Goal: Information Seeking & Learning: Find specific fact

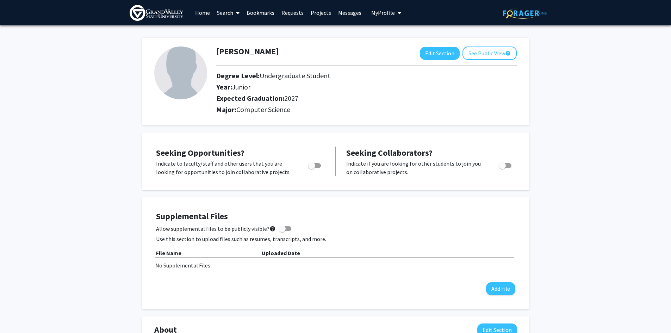
click at [232, 17] on link "Search" at bounding box center [228, 12] width 30 height 25
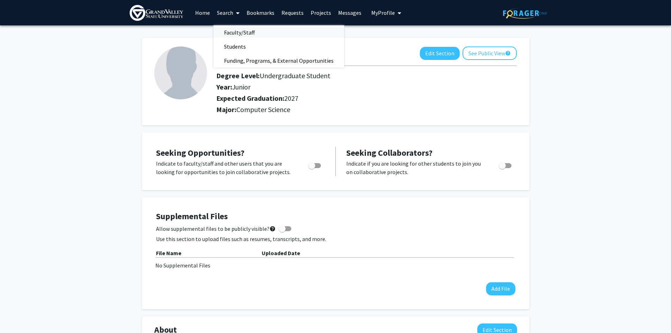
click at [237, 32] on span "Faculty/Staff" at bounding box center [239, 32] width 52 height 14
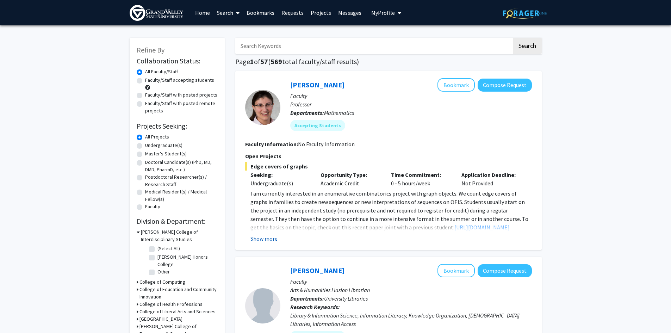
click at [270, 236] on button "Show more" at bounding box center [263, 238] width 27 height 8
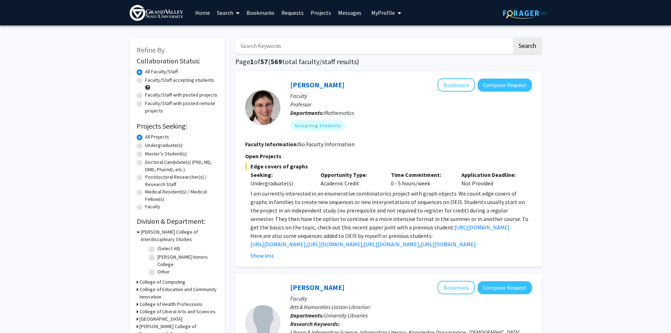
click at [270, 47] on input "Search Keywords" at bounding box center [373, 46] width 276 height 16
click at [513, 38] on button "Search" at bounding box center [527, 46] width 29 height 16
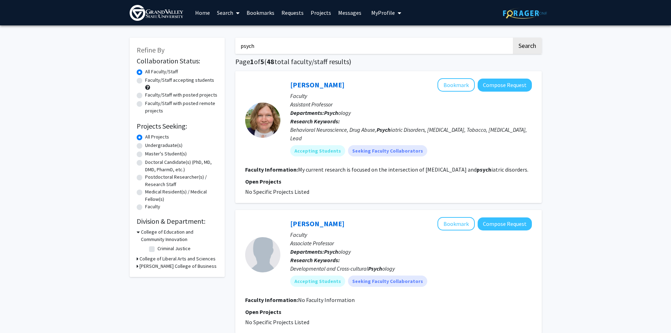
click at [328, 166] on fg-read-more "My current research is focused on the intersection of drug addiction and psych …" at bounding box center [413, 169] width 230 height 7
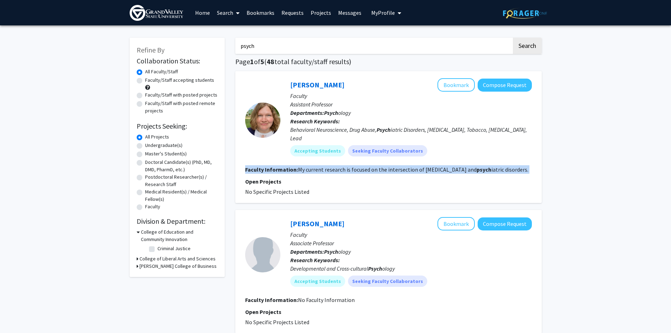
drag, startPoint x: 328, startPoint y: 159, endPoint x: 335, endPoint y: 159, distance: 6.3
click at [329, 166] on fg-read-more "My current research is focused on the intersection of drug addiction and psych …" at bounding box center [413, 169] width 230 height 7
click at [388, 166] on fg-read-more "My current research is focused on the intersection of drug addiction and psych …" at bounding box center [413, 169] width 230 height 7
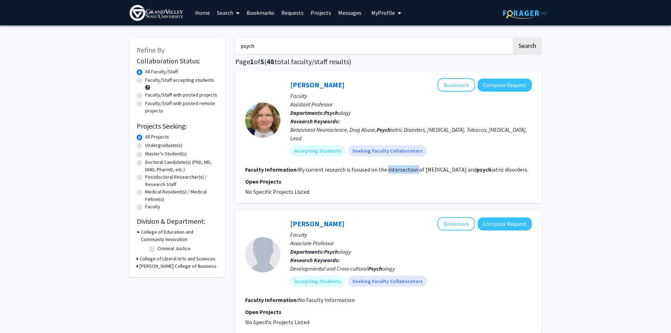
click at [388, 166] on fg-read-more "My current research is focused on the intersection of drug addiction and psych …" at bounding box center [413, 169] width 230 height 7
click at [369, 166] on fg-read-more "My current research is focused on the intersection of drug addiction and psych …" at bounding box center [413, 169] width 230 height 7
click at [371, 166] on fg-read-more "My current research is focused on the intersection of drug addiction and psych …" at bounding box center [413, 169] width 230 height 7
click at [389, 166] on fg-read-more "My current research is focused on the intersection of drug addiction and psych …" at bounding box center [413, 169] width 230 height 7
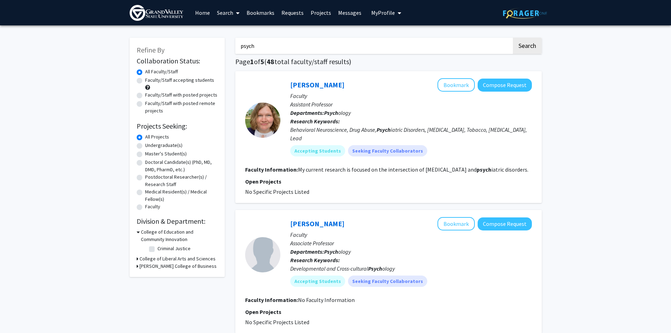
click at [361, 166] on fg-read-more "My current research is focused on the intersection of drug addiction and psych …" at bounding box center [413, 169] width 230 height 7
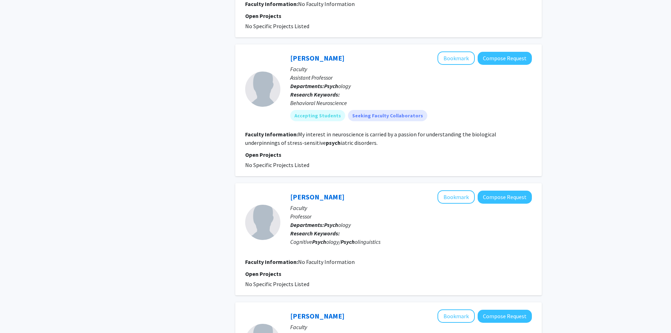
scroll to position [352, 0]
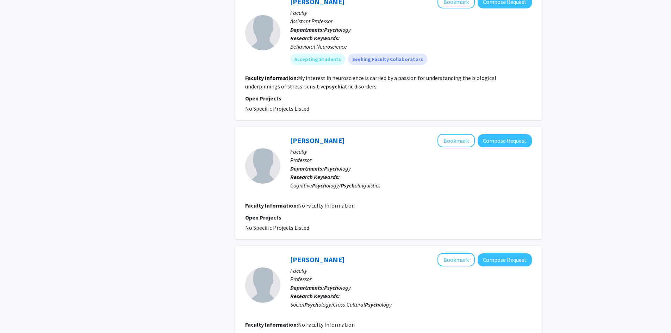
click at [290, 105] on span "No Specific Projects Listed" at bounding box center [277, 108] width 64 height 7
click at [279, 105] on span "No Specific Projects Listed" at bounding box center [277, 108] width 64 height 7
drag, startPoint x: 279, startPoint y: 100, endPoint x: 300, endPoint y: 101, distance: 21.5
click at [279, 105] on span "No Specific Projects Listed" at bounding box center [277, 108] width 64 height 7
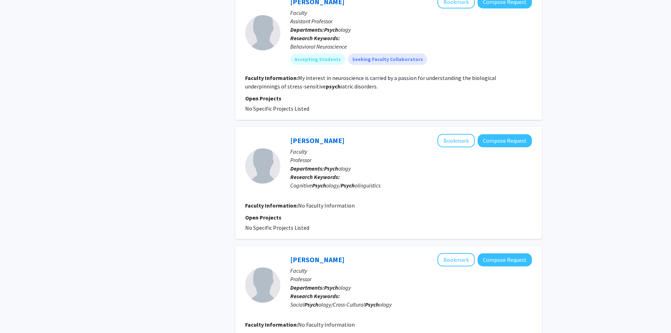
click at [301, 105] on span "No Specific Projects Listed" at bounding box center [277, 108] width 64 height 7
click at [274, 105] on span "No Specific Projects Listed" at bounding box center [277, 108] width 64 height 7
drag, startPoint x: 274, startPoint y: 99, endPoint x: 299, endPoint y: 101, distance: 25.9
click at [274, 105] on span "No Specific Projects Listed" at bounding box center [277, 108] width 64 height 7
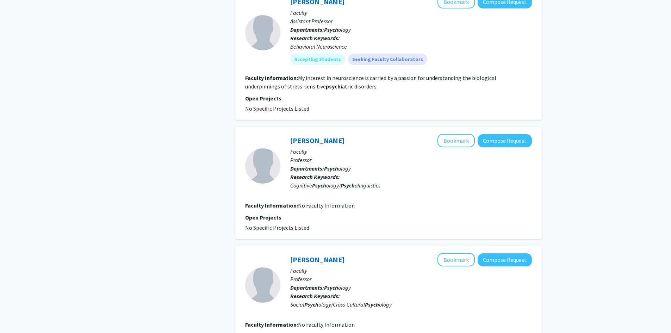
click at [299, 105] on span "No Specific Projects Listed" at bounding box center [277, 108] width 64 height 7
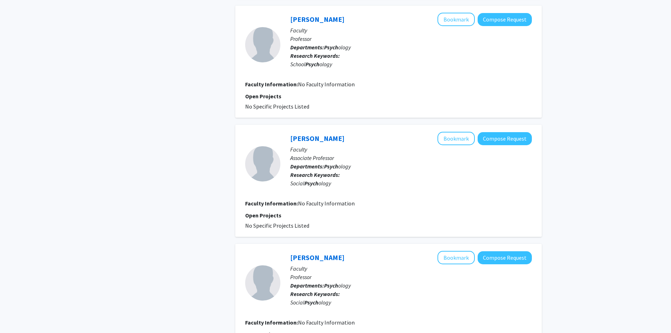
scroll to position [739, 0]
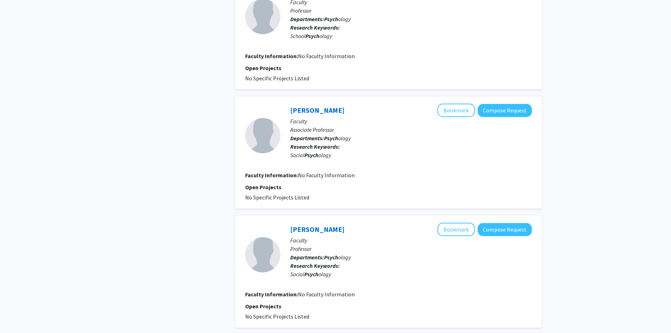
click at [305, 171] on span "No Faculty Information" at bounding box center [326, 174] width 57 height 7
drag, startPoint x: 305, startPoint y: 165, endPoint x: 311, endPoint y: 166, distance: 5.4
click at [306, 171] on span "No Faculty Information" at bounding box center [326, 174] width 57 height 7
click at [337, 171] on span "No Faculty Information" at bounding box center [326, 174] width 57 height 7
click at [336, 171] on span "No Faculty Information" at bounding box center [326, 174] width 57 height 7
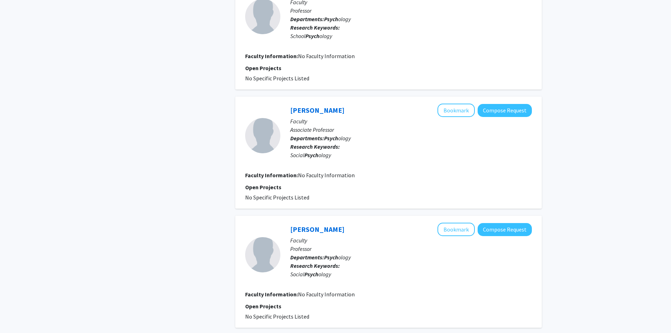
click at [309, 171] on span "No Faculty Information" at bounding box center [326, 174] width 57 height 7
drag, startPoint x: 309, startPoint y: 167, endPoint x: 322, endPoint y: 167, distance: 13.7
click at [312, 171] on span "No Faculty Information" at bounding box center [326, 174] width 57 height 7
click at [339, 171] on span "No Faculty Information" at bounding box center [326, 174] width 57 height 7
drag, startPoint x: 339, startPoint y: 169, endPoint x: 308, endPoint y: 168, distance: 30.6
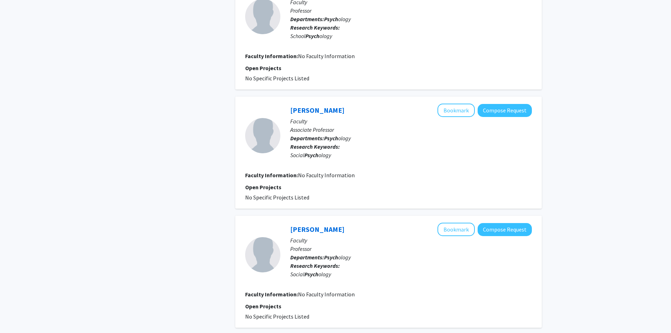
click at [338, 171] on span "No Faculty Information" at bounding box center [326, 174] width 57 height 7
click at [309, 171] on span "No Faculty Information" at bounding box center [326, 174] width 57 height 7
drag, startPoint x: 310, startPoint y: 169, endPoint x: 335, endPoint y: 168, distance: 25.0
click at [312, 171] on span "No Faculty Information" at bounding box center [326, 174] width 57 height 7
click at [338, 171] on span "No Faculty Information" at bounding box center [326, 174] width 57 height 7
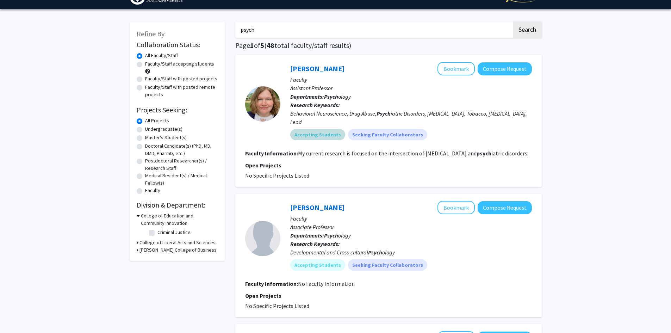
scroll to position [0, 0]
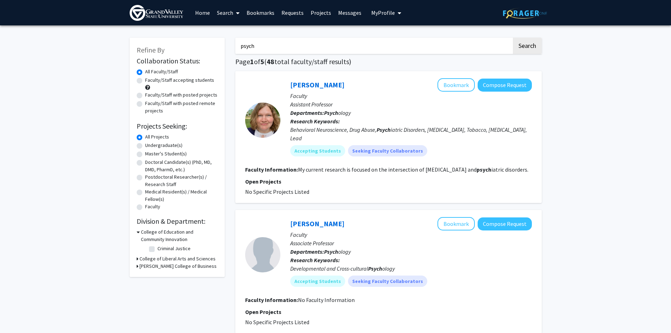
click at [289, 63] on h1 "Page 1 of 5 ( 48 total faculty/staff results)" at bounding box center [388, 61] width 306 height 8
click at [283, 63] on h1 "Page 1 of 5 ( 48 total faculty/staff results)" at bounding box center [388, 61] width 306 height 8
click at [305, 63] on h1 "Page 1 of 5 ( 48 total faculty/staff results)" at bounding box center [388, 61] width 306 height 8
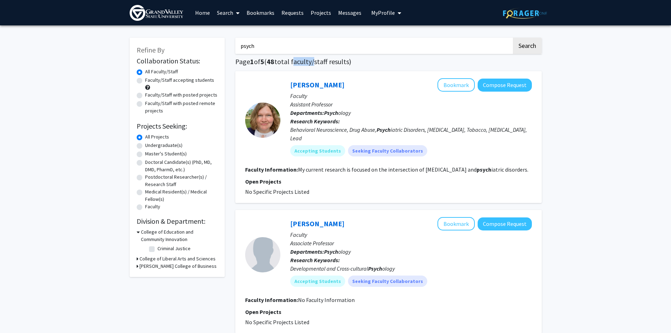
click at [305, 63] on h1 "Page 1 of 5 ( 48 total faculty/staff results)" at bounding box center [388, 61] width 306 height 8
click at [282, 63] on h1 "Page 1 of 5 ( 48 total faculty/staff results)" at bounding box center [388, 61] width 306 height 8
drag, startPoint x: 285, startPoint y: 62, endPoint x: 322, endPoint y: 61, distance: 36.6
click at [302, 62] on h1 "Page 1 of 5 ( 48 total faculty/staff results)" at bounding box center [388, 61] width 306 height 8
drag, startPoint x: 337, startPoint y: 61, endPoint x: 386, endPoint y: 61, distance: 48.9
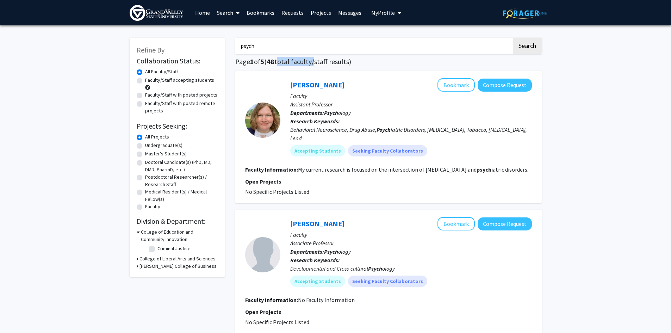
click at [378, 61] on h1 "Page 1 of 5 ( 48 total faculty/staff results)" at bounding box center [388, 61] width 306 height 8
click at [337, 60] on h1 "Page 1 of 5 ( 48 total faculty/staff results)" at bounding box center [388, 61] width 306 height 8
drag, startPoint x: 337, startPoint y: 60, endPoint x: 290, endPoint y: 57, distance: 46.9
click at [334, 60] on h1 "Page 1 of 5 ( 48 total faculty/staff results)" at bounding box center [388, 61] width 306 height 8
drag, startPoint x: 290, startPoint y: 57, endPoint x: 341, endPoint y: 59, distance: 50.8
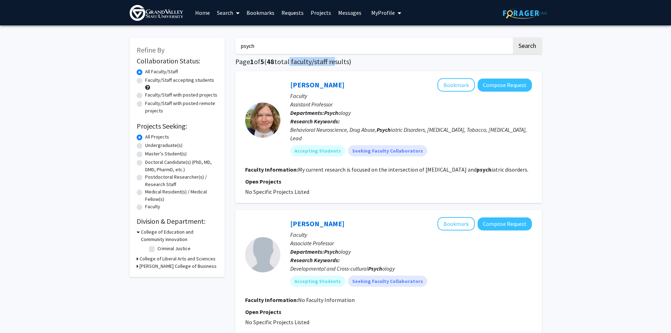
click at [336, 59] on h1 "Page 1 of 5 ( 48 total faculty/staff results)" at bounding box center [388, 61] width 306 height 8
click at [341, 59] on h1 "Page 1 of 5 ( 48 total faculty/staff results)" at bounding box center [388, 61] width 306 height 8
click at [343, 60] on h1 "Page 1 of 5 ( 48 total faculty/staff results)" at bounding box center [388, 61] width 306 height 8
click at [321, 62] on h1 "Page 1 of 5 ( 48 total faculty/staff results)" at bounding box center [388, 61] width 306 height 8
drag, startPoint x: 321, startPoint y: 62, endPoint x: 311, endPoint y: 63, distance: 11.0
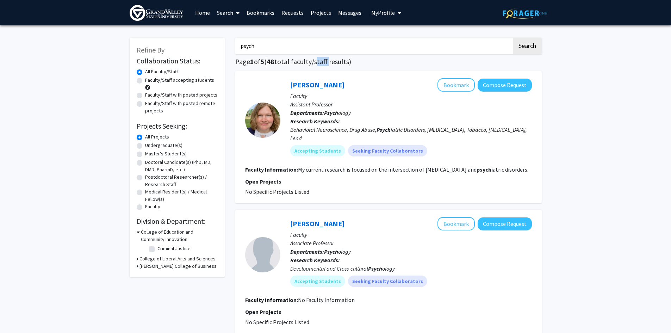
click at [321, 62] on h1 "Page 1 of 5 ( 48 total faculty/staff results)" at bounding box center [388, 61] width 306 height 8
click at [310, 63] on h1 "Page 1 of 5 ( 48 total faculty/staff results)" at bounding box center [388, 61] width 306 height 8
click at [295, 61] on h1 "Page 1 of 5 ( 48 total faculty/staff results)" at bounding box center [388, 61] width 306 height 8
drag, startPoint x: 295, startPoint y: 61, endPoint x: 323, endPoint y: 61, distance: 28.5
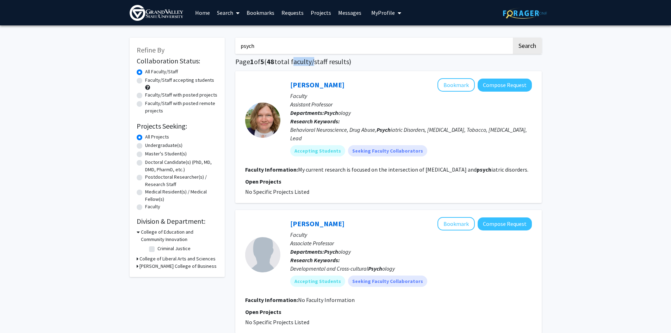
click at [301, 61] on h1 "Page 1 of 5 ( 48 total faculty/staff results)" at bounding box center [388, 61] width 306 height 8
click at [323, 61] on h1 "Page 1 of 5 ( 48 total faculty/staff results)" at bounding box center [388, 61] width 306 height 8
click at [324, 61] on h1 "Page 1 of 5 ( 48 total faculty/staff results)" at bounding box center [388, 61] width 306 height 8
click at [303, 60] on h1 "Page 1 of 5 ( 48 total faculty/staff results)" at bounding box center [388, 61] width 306 height 8
click at [290, 45] on input "psych" at bounding box center [373, 46] width 276 height 16
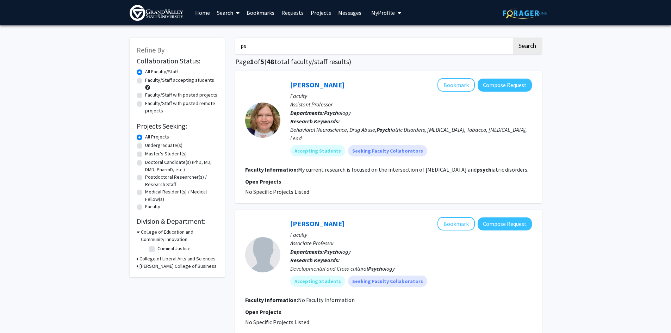
type input "p"
click at [513, 38] on button "Search" at bounding box center [527, 46] width 29 height 16
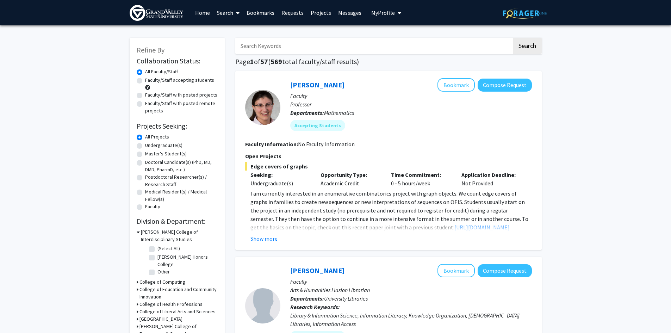
click at [520, 11] on img at bounding box center [525, 13] width 44 height 11
